Goal: Navigation & Orientation: Find specific page/section

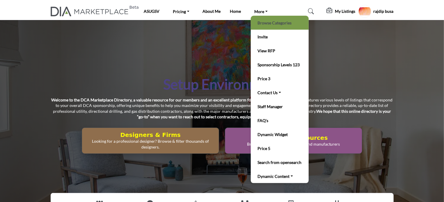
click at [267, 23] on link "Browse Categories" at bounding box center [280, 23] width 52 height 8
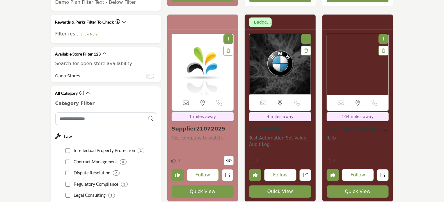
scroll to position [932, 0]
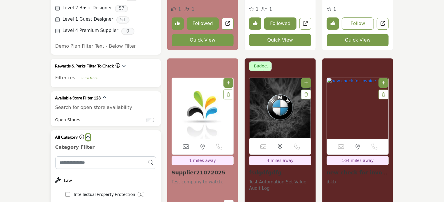
click at [88, 135] on icon "button" at bounding box center [88, 137] width 4 height 4
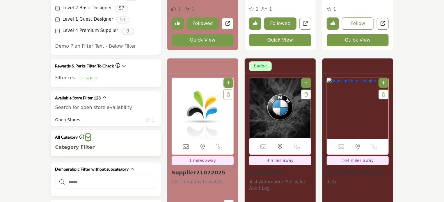
click at [88, 135] on icon "button" at bounding box center [88, 137] width 4 height 4
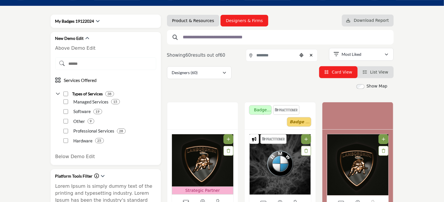
scroll to position [0, 0]
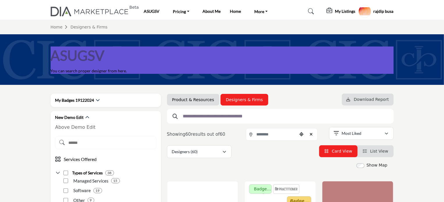
click at [384, 13] on h5 "rajdip busa" at bounding box center [384, 11] width 20 height 6
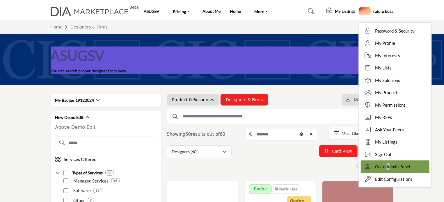
click at [387, 164] on span "Go to Admin Panel" at bounding box center [393, 167] width 35 height 7
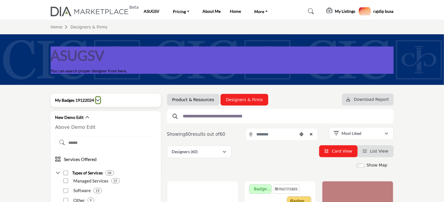
click at [98, 100] on icon "button" at bounding box center [98, 100] width 4 height 4
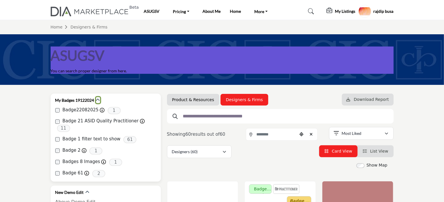
click at [98, 100] on icon "button" at bounding box center [98, 100] width 4 height 4
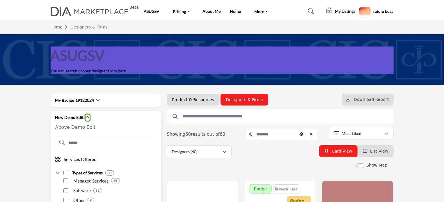
click at [87, 117] on icon "button" at bounding box center [88, 118] width 4 height 4
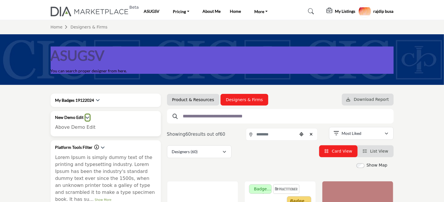
click at [87, 117] on icon "button" at bounding box center [88, 118] width 4 height 4
